Goal: Find specific page/section: Find specific page/section

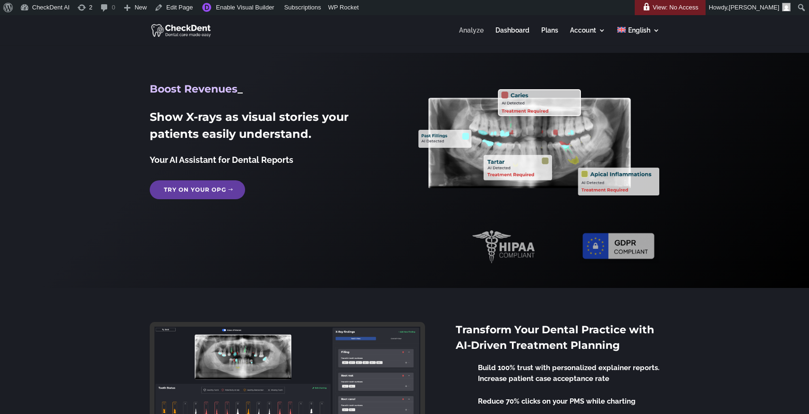
click at [468, 31] on link "Analyze" at bounding box center [471, 36] width 25 height 18
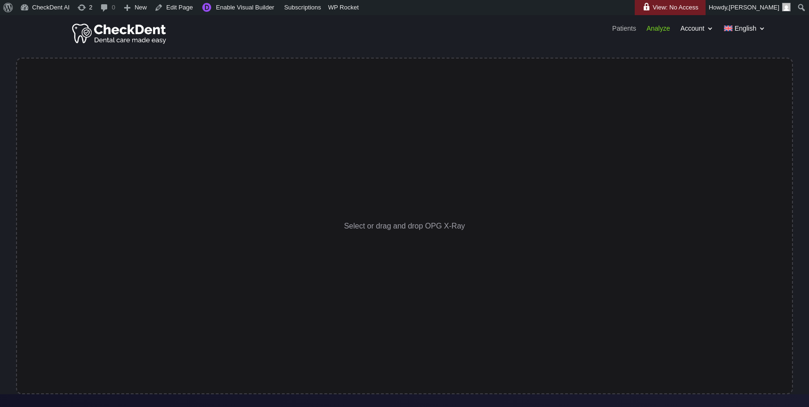
click at [627, 28] on link "Patients" at bounding box center [624, 30] width 24 height 10
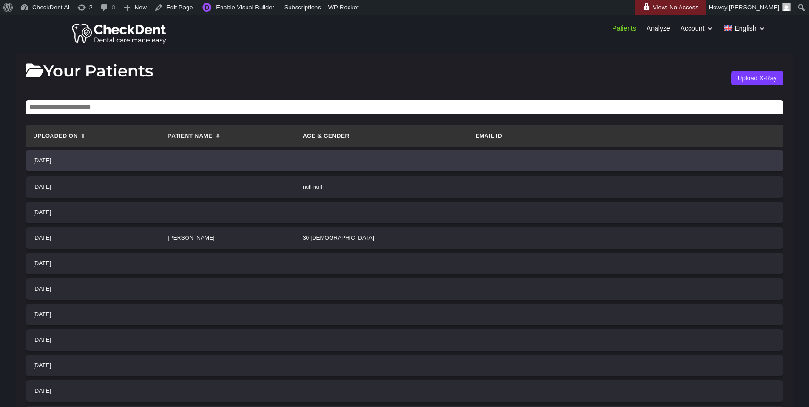
click at [295, 163] on td at bounding box center [228, 161] width 135 height 22
